Goal: Transaction & Acquisition: Purchase product/service

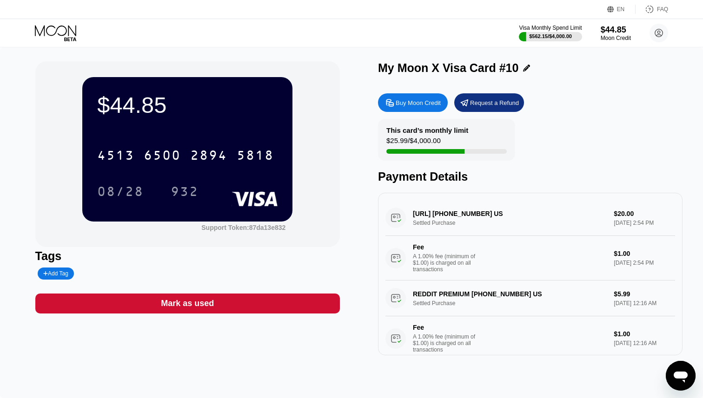
click at [426, 103] on div "Buy Moon Credit" at bounding box center [418, 103] width 45 height 8
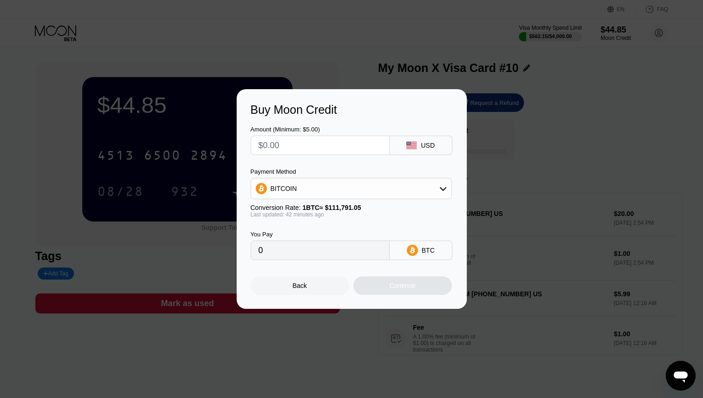
click at [421, 60] on div at bounding box center [351, 199] width 703 height 398
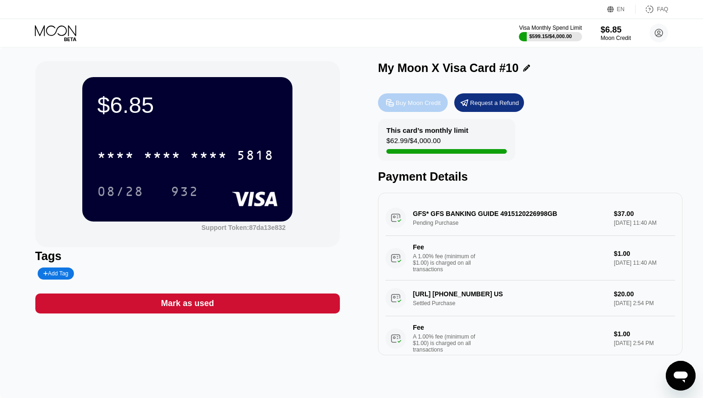
click at [396, 99] on div "Buy Moon Credit" at bounding box center [418, 103] width 45 height 8
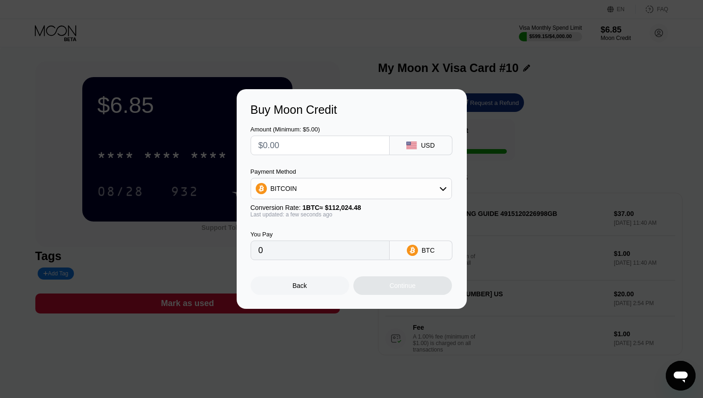
click at [347, 145] on input "text" at bounding box center [319, 145] width 123 height 19
type input "$6"
type input "0.00005356"
type input "$60"
type input "0.00053560"
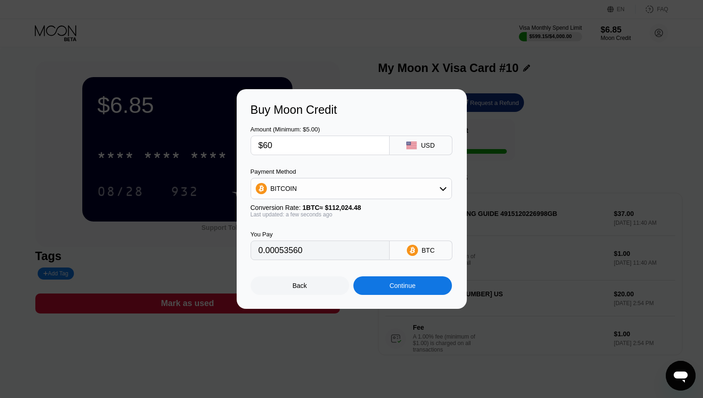
type input "$600"
type input "0.00535598"
type input "$600"
click at [385, 283] on div "Continue" at bounding box center [402, 286] width 99 height 19
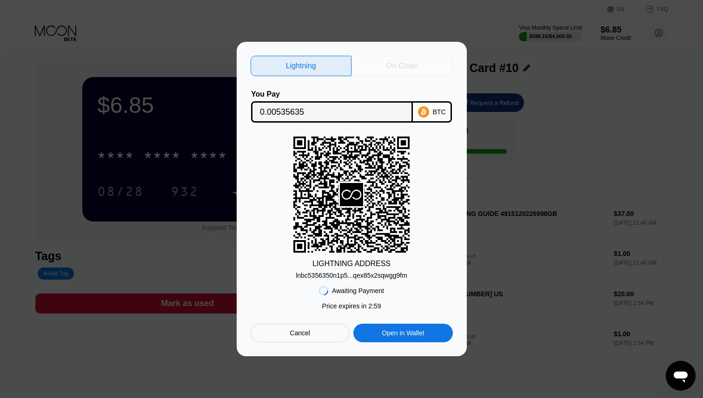
click at [407, 64] on div "On-Chain" at bounding box center [402, 65] width 32 height 9
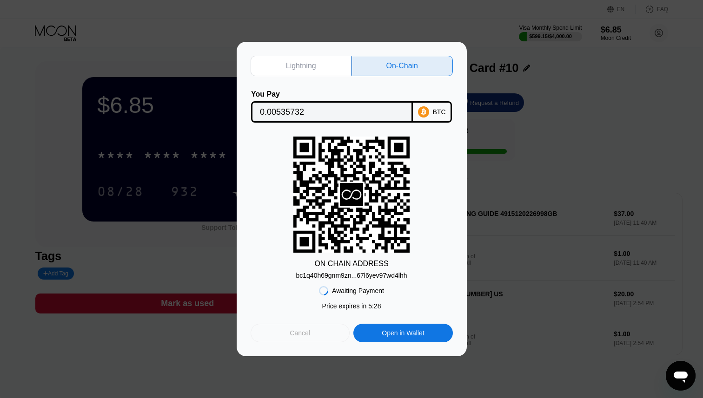
click at [316, 335] on div "Cancel" at bounding box center [300, 333] width 99 height 19
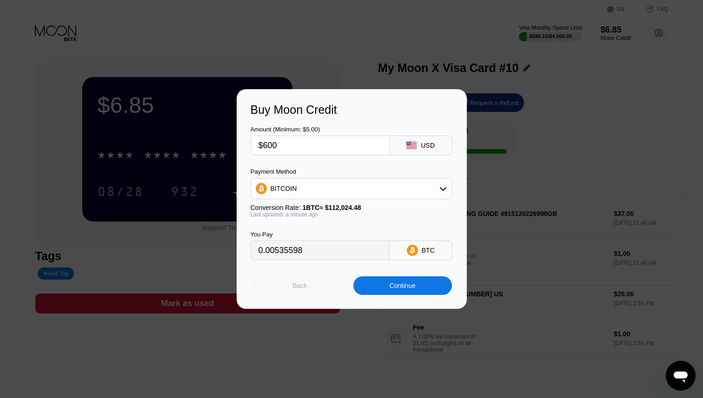
click at [315, 284] on div "Back" at bounding box center [300, 286] width 99 height 19
